Goal: Use online tool/utility: Utilize a website feature to perform a specific function

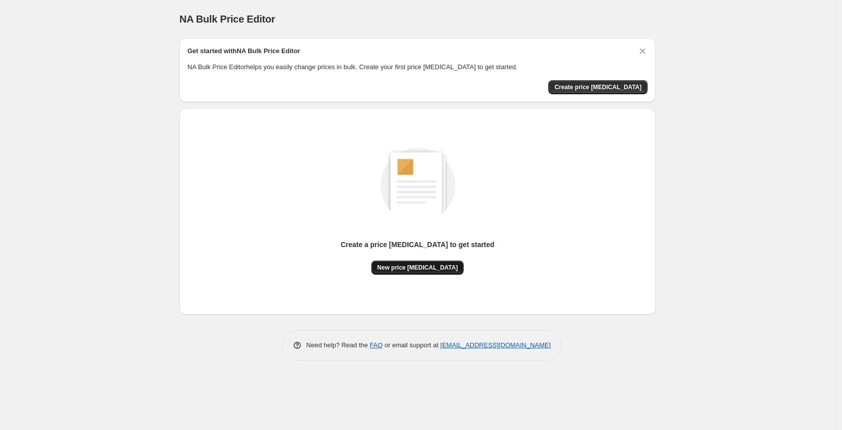
click at [426, 268] on span "New price [MEDICAL_DATA]" at bounding box center [417, 268] width 81 height 8
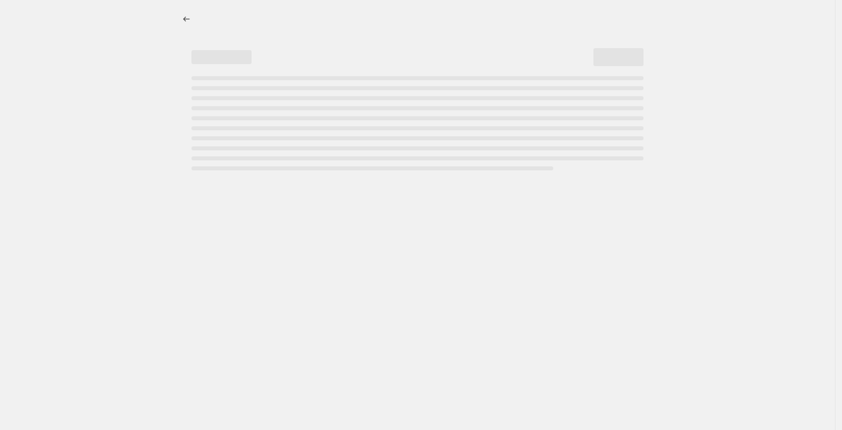
select select "percentage"
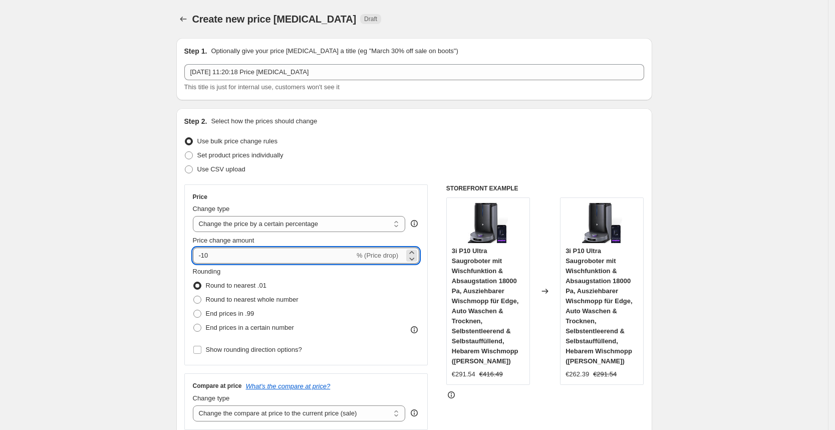
click at [296, 252] on input "-10" at bounding box center [274, 256] width 162 height 16
type input "-1"
type input "-30"
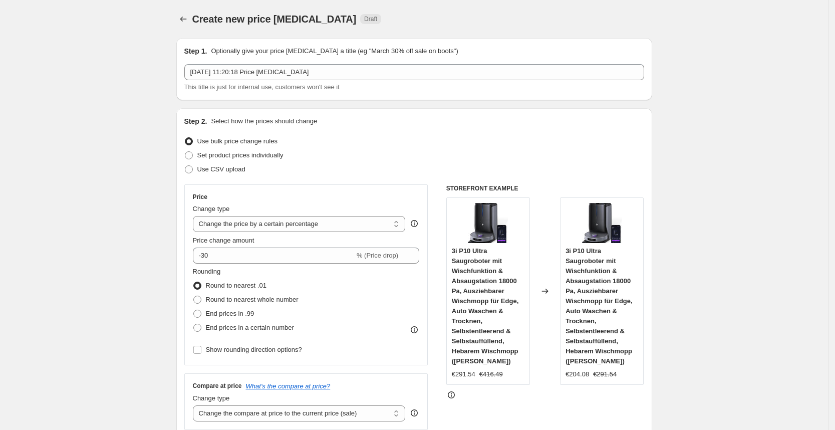
click at [359, 286] on div "Rounding Round to nearest .01 Round to nearest whole number End prices in .99 E…" at bounding box center [306, 301] width 227 height 68
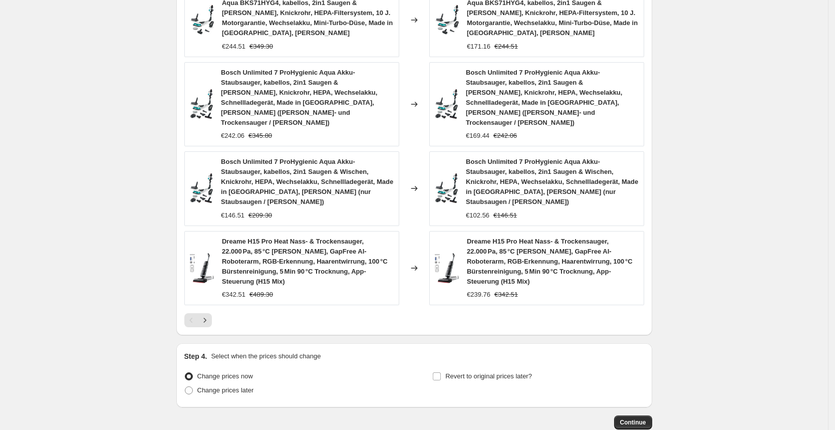
scroll to position [688, 0]
click at [627, 417] on span "Continue" at bounding box center [633, 421] width 26 height 8
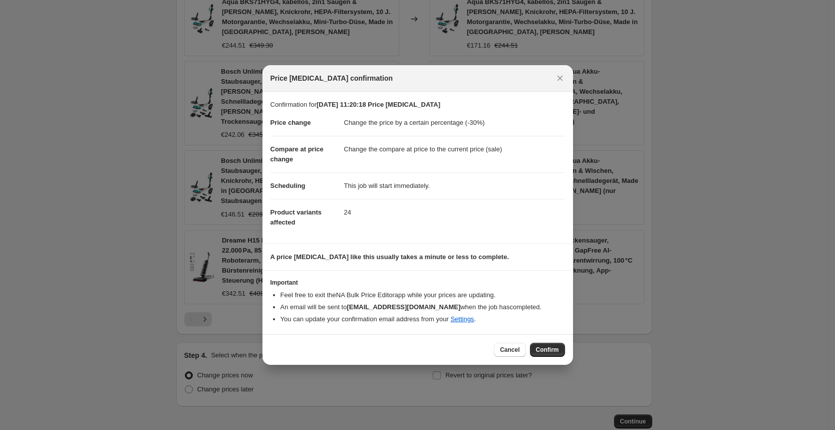
click at [545, 358] on div "Cancel Confirm" at bounding box center [418, 349] width 311 height 31
click at [539, 347] on span "Confirm" at bounding box center [547, 350] width 23 height 8
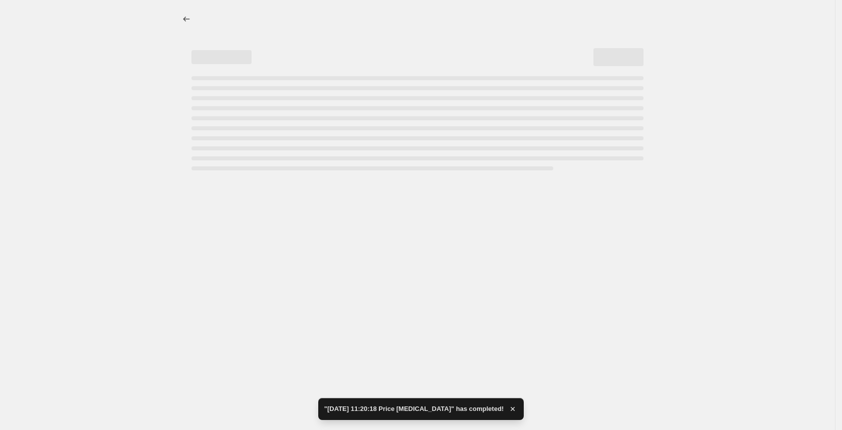
select select "percentage"
